Goal: Task Accomplishment & Management: Complete application form

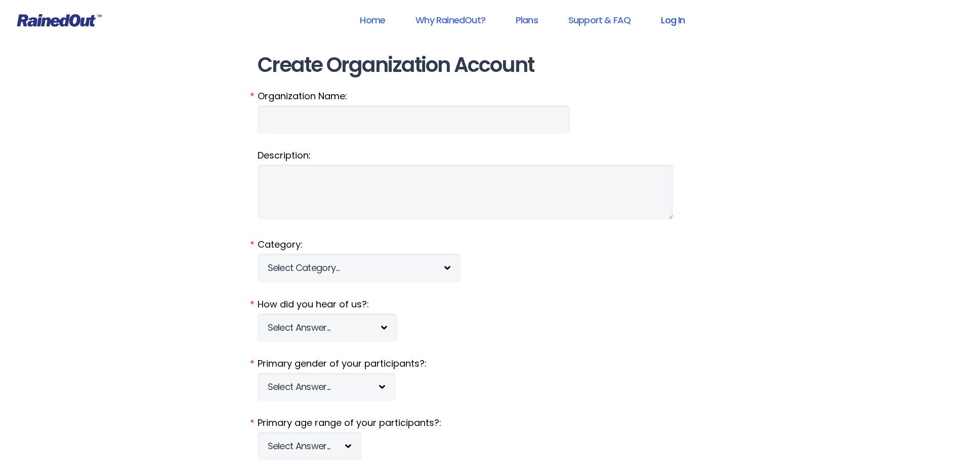
click at [678, 23] on link "Log In" at bounding box center [673, 20] width 50 height 23
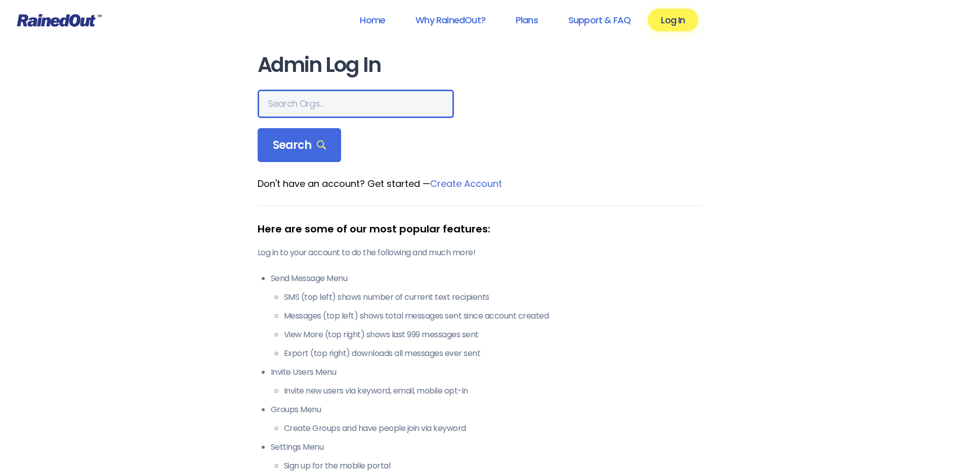
click at [291, 104] on input "text" at bounding box center [356, 104] width 196 height 28
click at [291, 110] on input "text" at bounding box center [356, 104] width 196 height 28
type input "wcs"
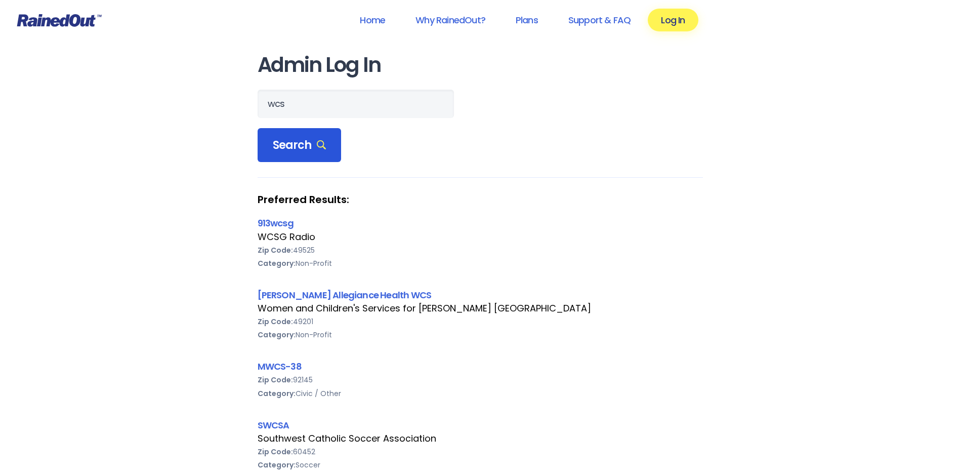
click at [301, 140] on span "Search" at bounding box center [300, 145] width 54 height 14
click at [312, 292] on link "[PERSON_NAME] Allegiance Health WCS" at bounding box center [345, 294] width 174 height 13
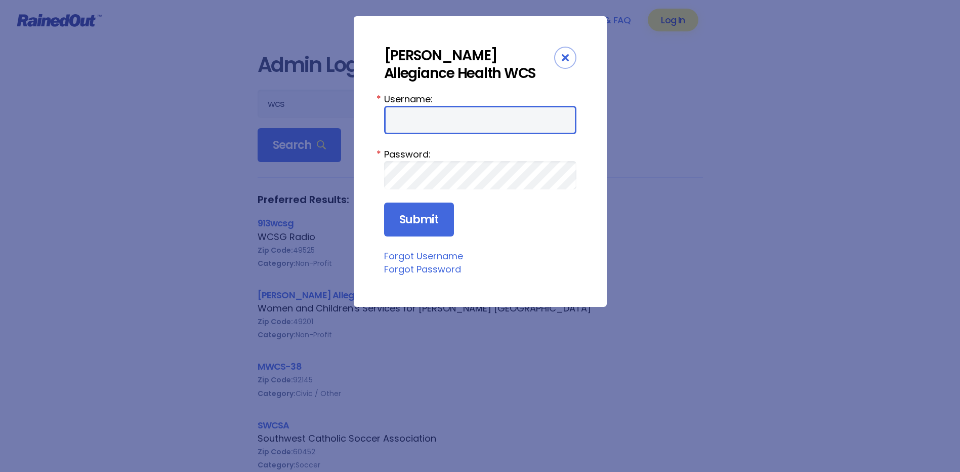
click at [429, 127] on input "Username:" at bounding box center [480, 120] width 192 height 28
type input "amercur1"
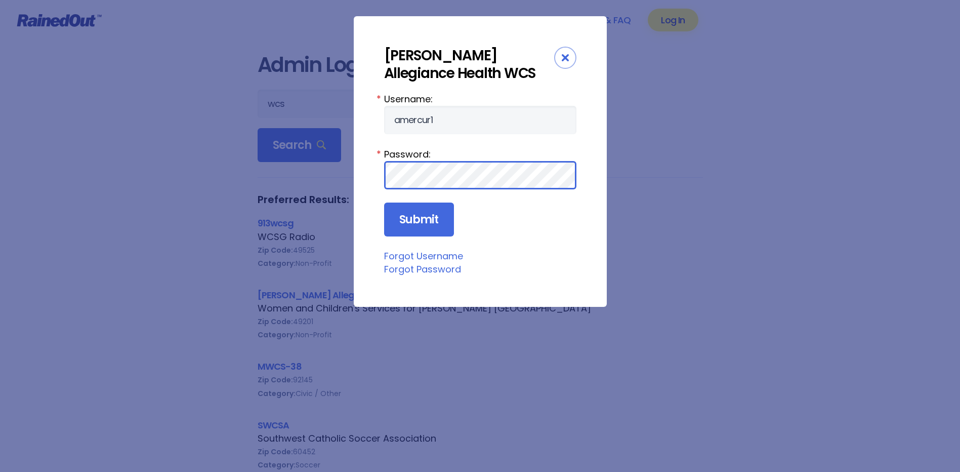
click at [384, 202] on input "Submit" at bounding box center [419, 219] width 70 height 34
